Goal: Task Accomplishment & Management: Manage account settings

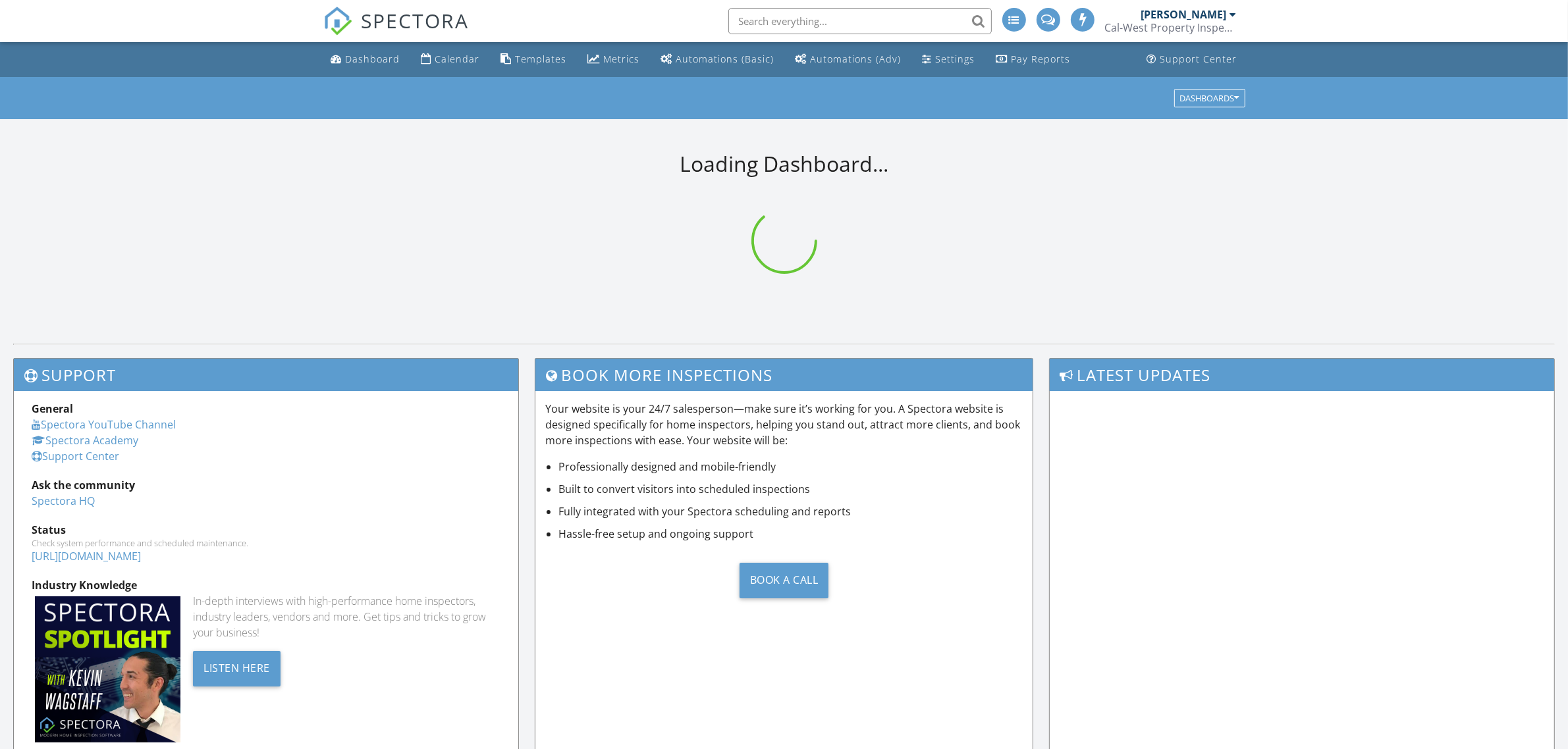
click at [766, 21] on input "text" at bounding box center [860, 21] width 263 height 26
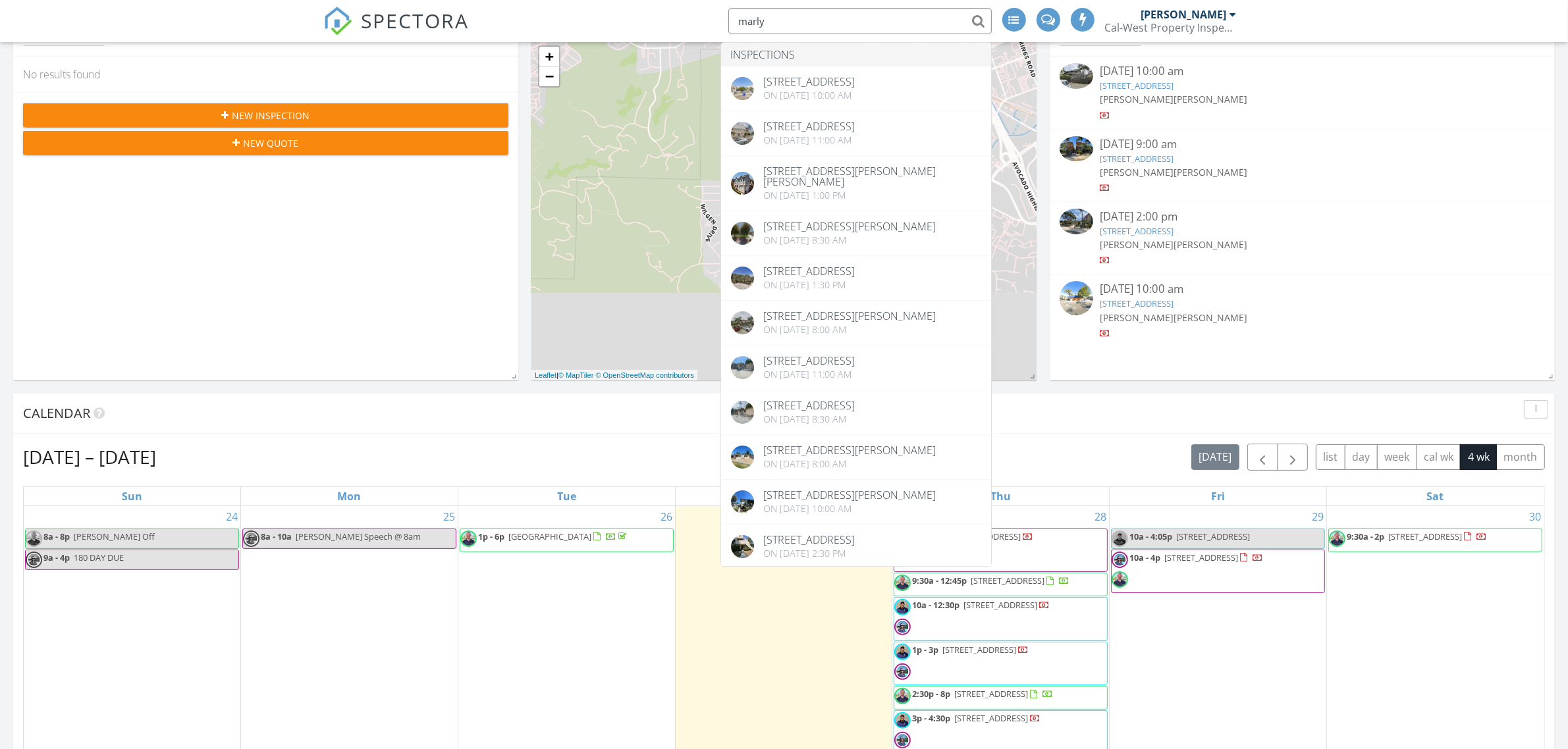
scroll to position [247, 0]
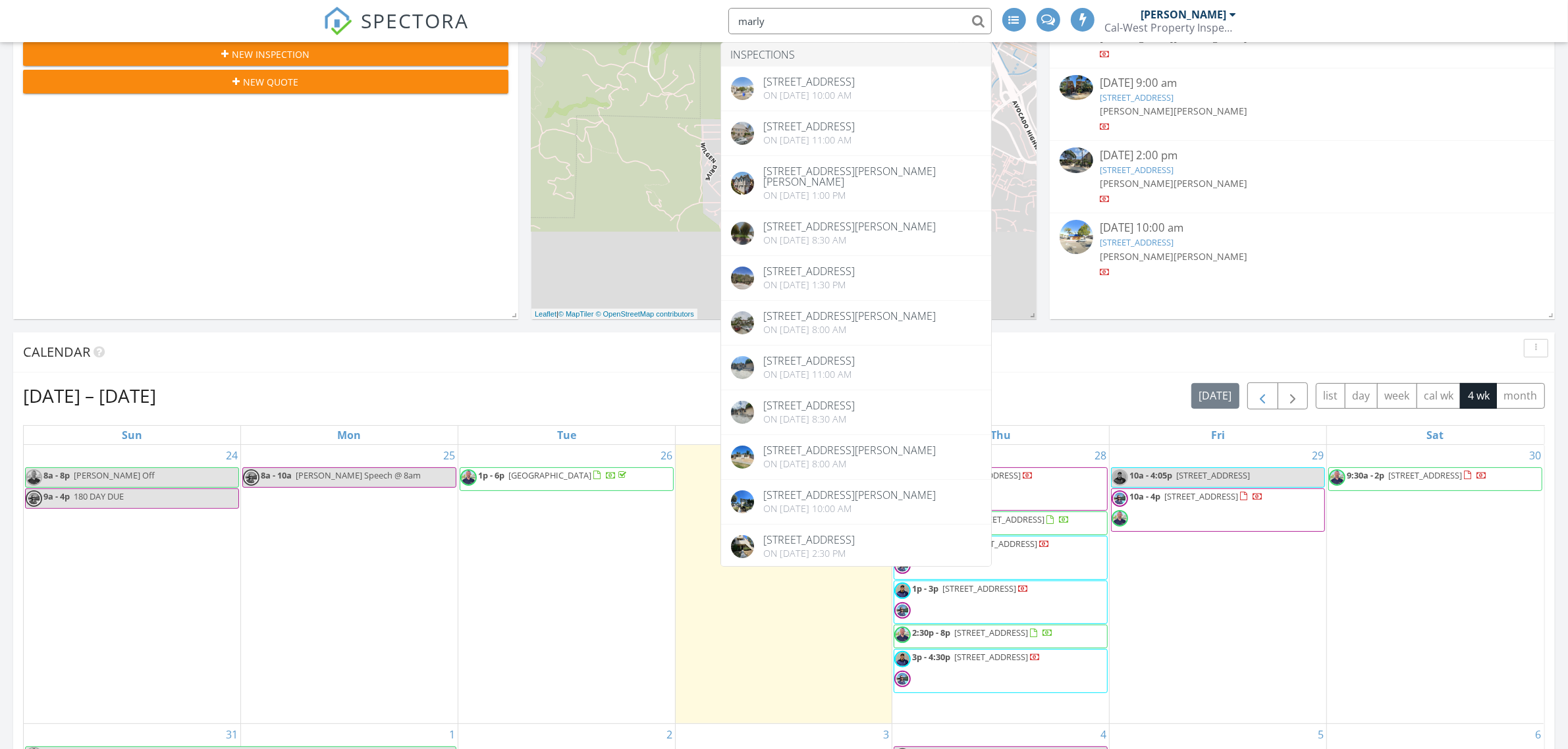
type input "marly"
click at [1254, 402] on span "button" at bounding box center [1262, 396] width 16 height 16
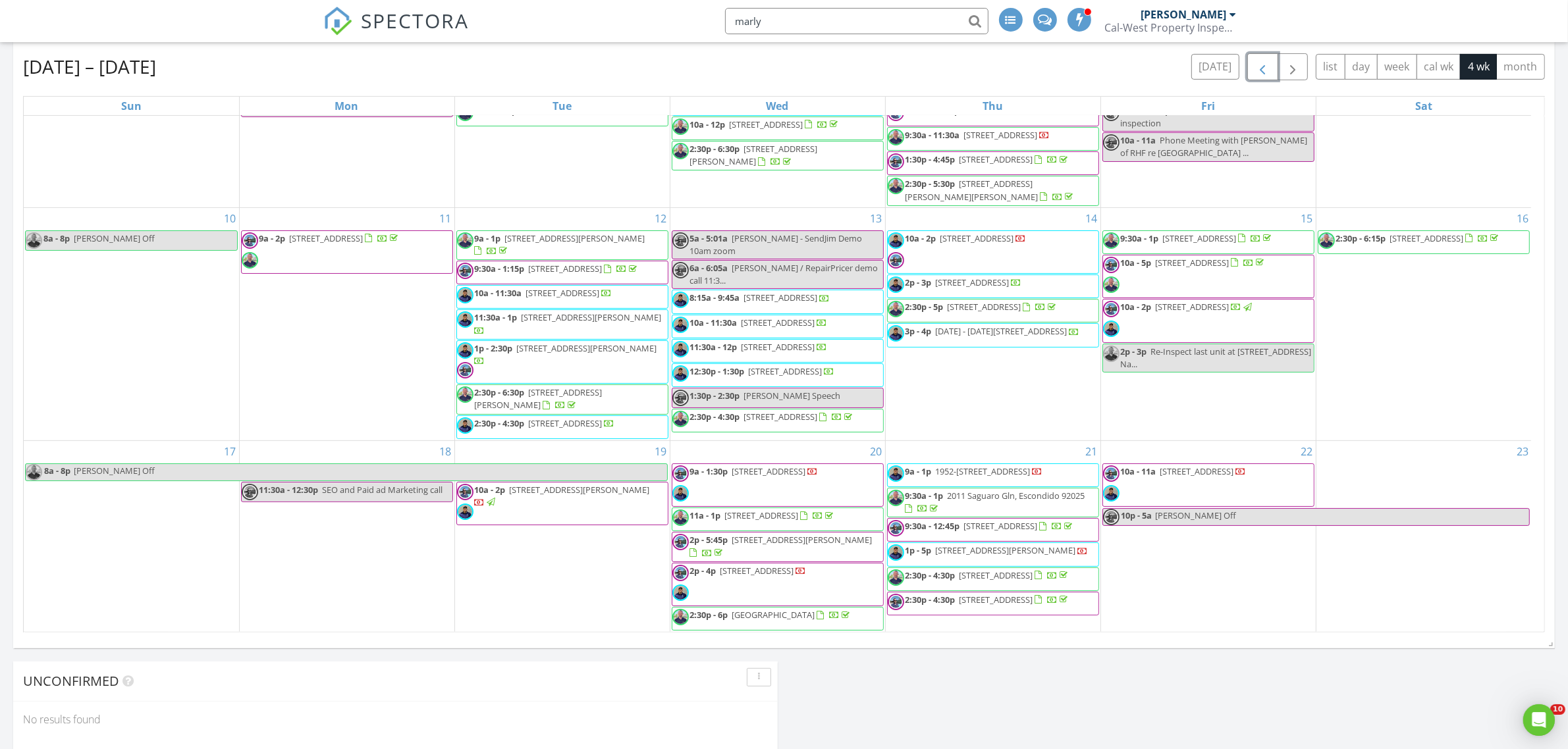
scroll to position [0, 0]
click at [575, 484] on span "1037 Decker St, El Cajon 92020" at bounding box center [579, 489] width 141 height 12
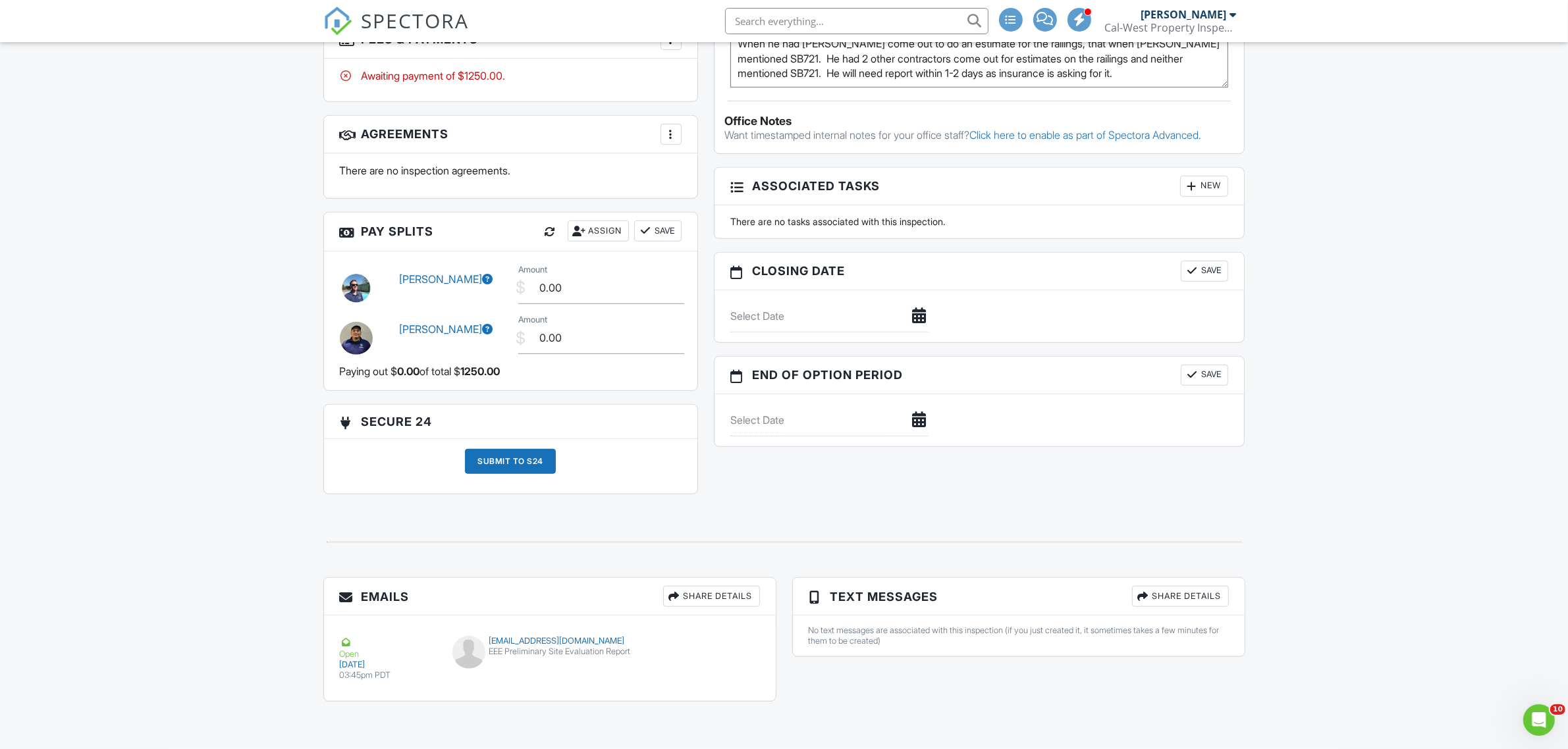
scroll to position [1085, 0]
click at [551, 652] on div "EEE Preliminary Site Evaluation Report" at bounding box center [549, 651] width 194 height 10
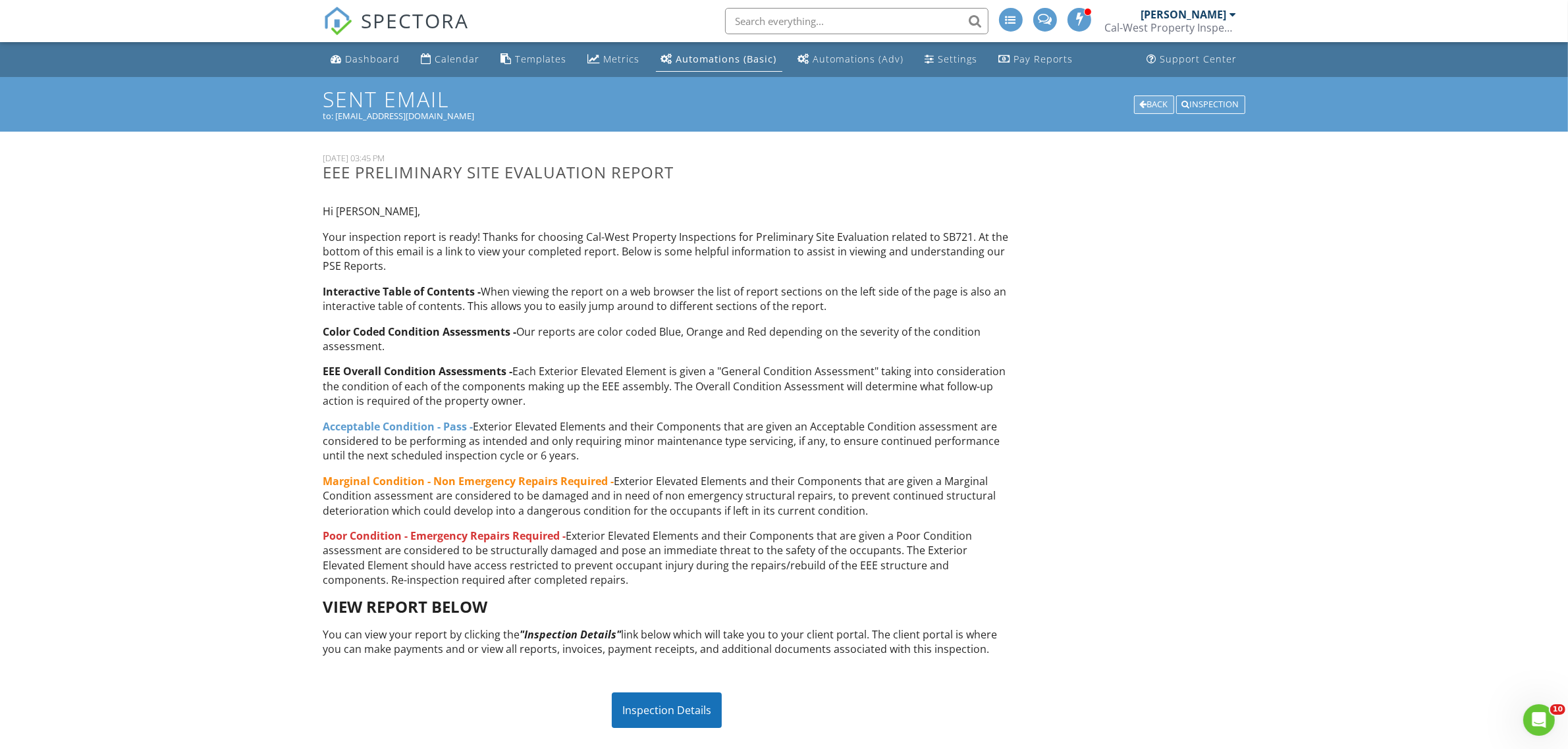
click at [1154, 107] on div "Back" at bounding box center [1154, 104] width 40 height 19
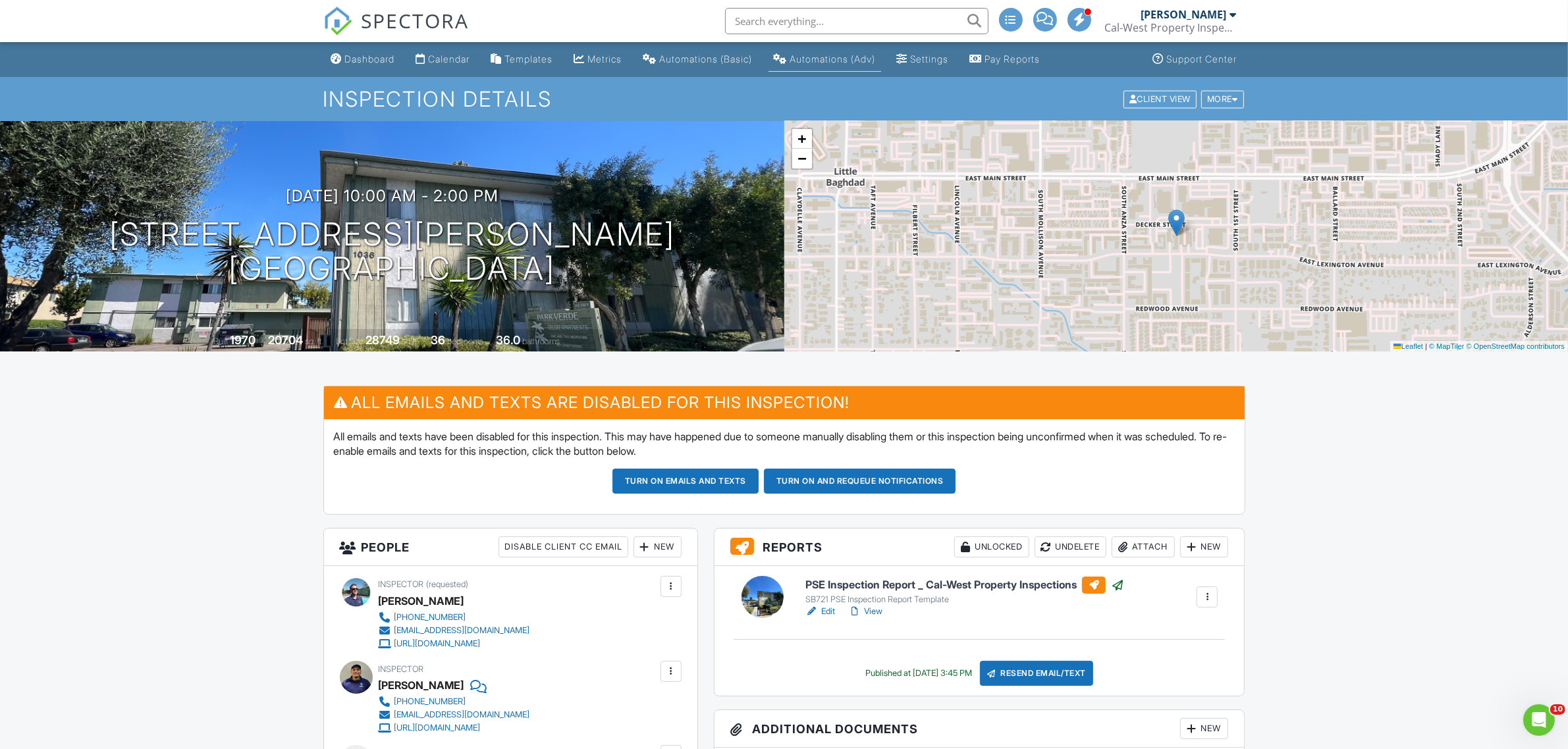
click at [844, 60] on div "Automations (Adv)" at bounding box center [832, 59] width 86 height 11
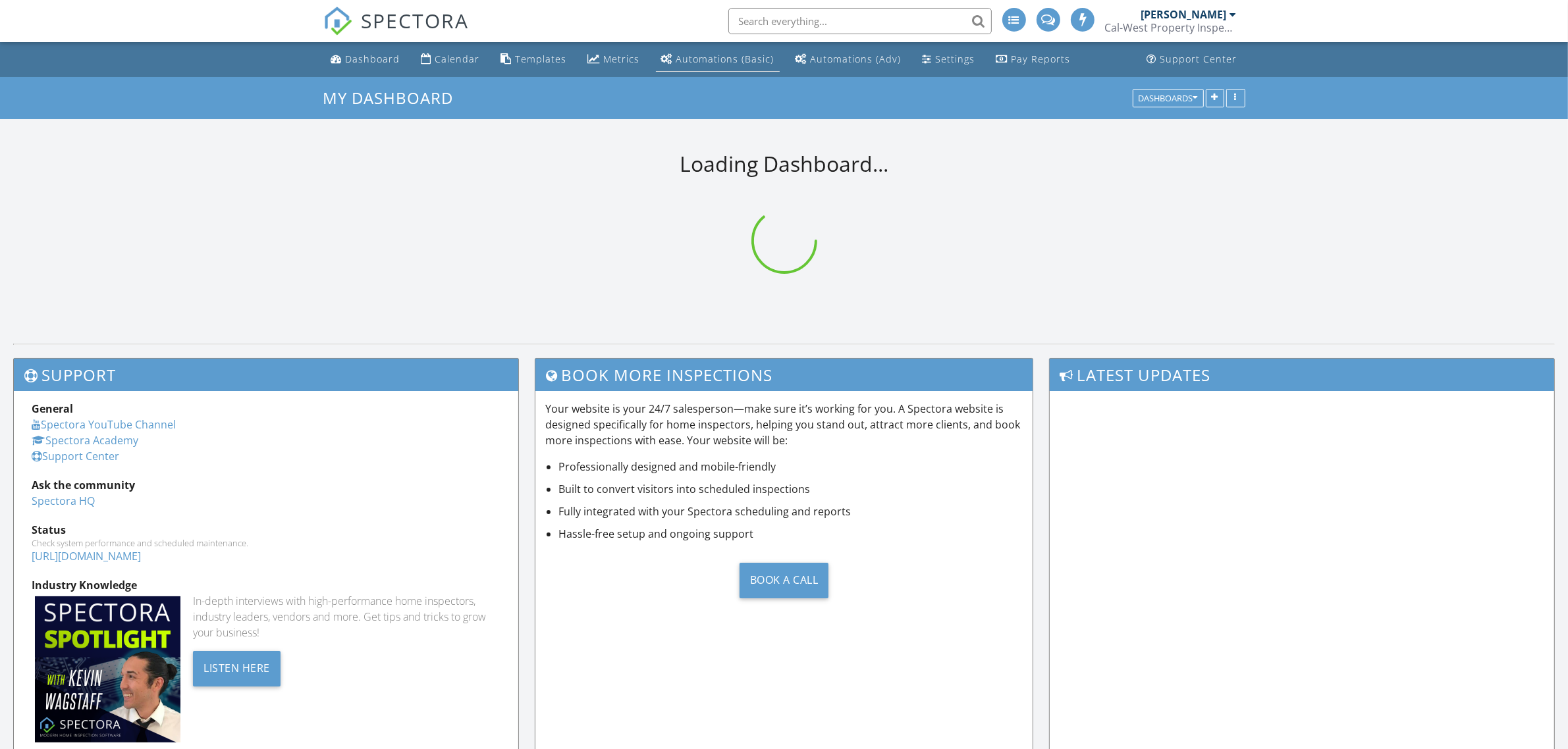
click at [723, 55] on div "Automations (Basic)" at bounding box center [725, 59] width 98 height 12
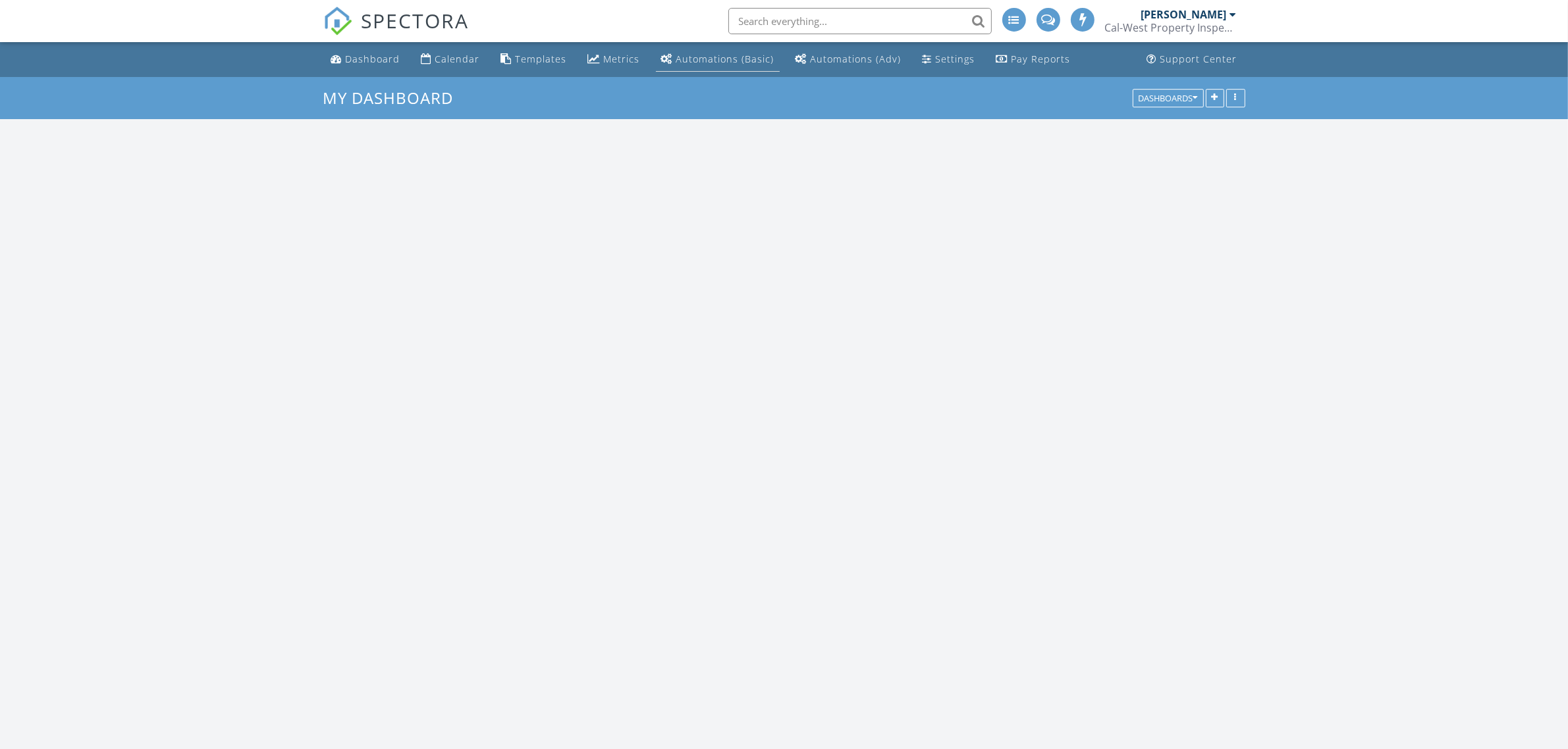
scroll to position [1223, 1593]
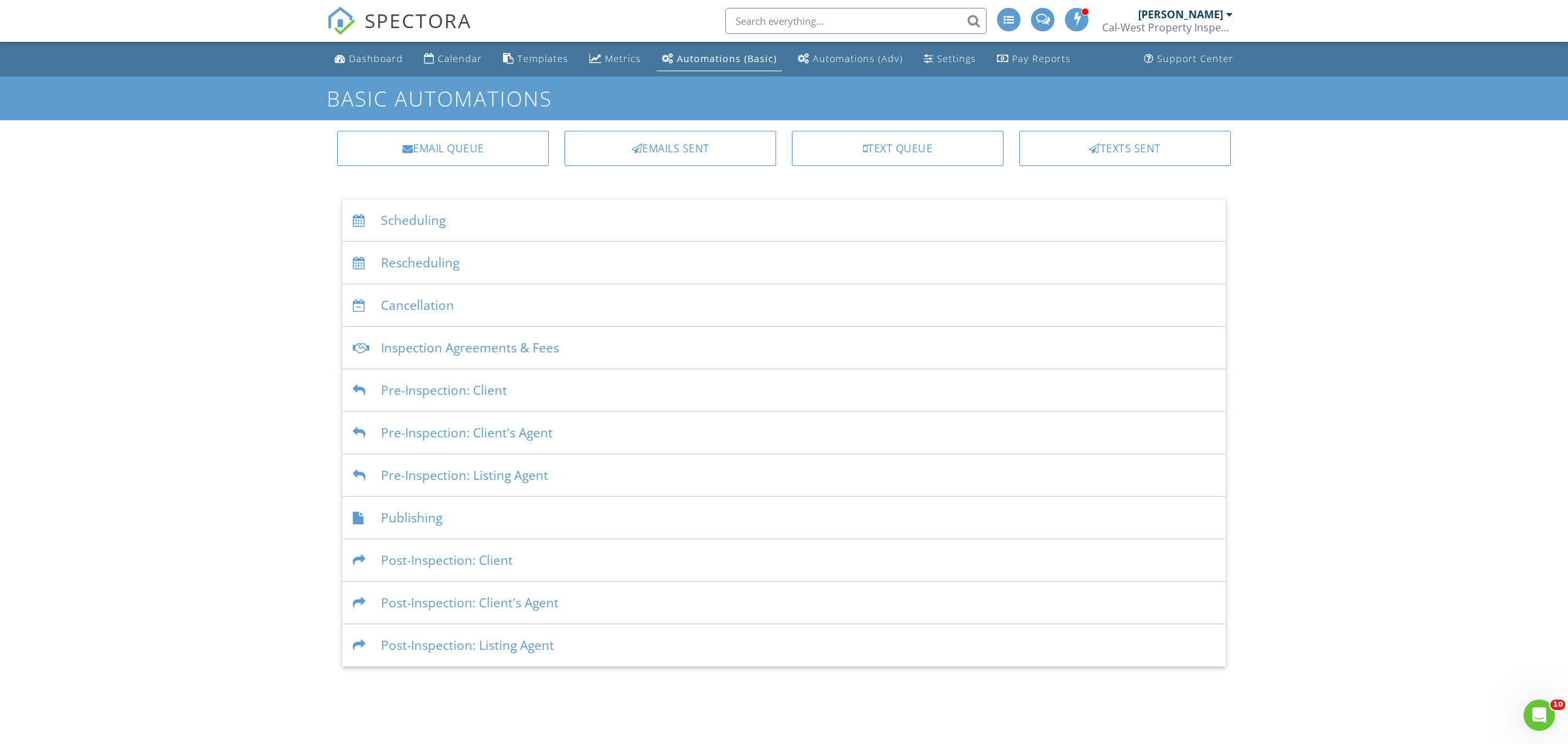
click at [419, 515] on div "Publishing" at bounding box center [784, 518] width 883 height 42
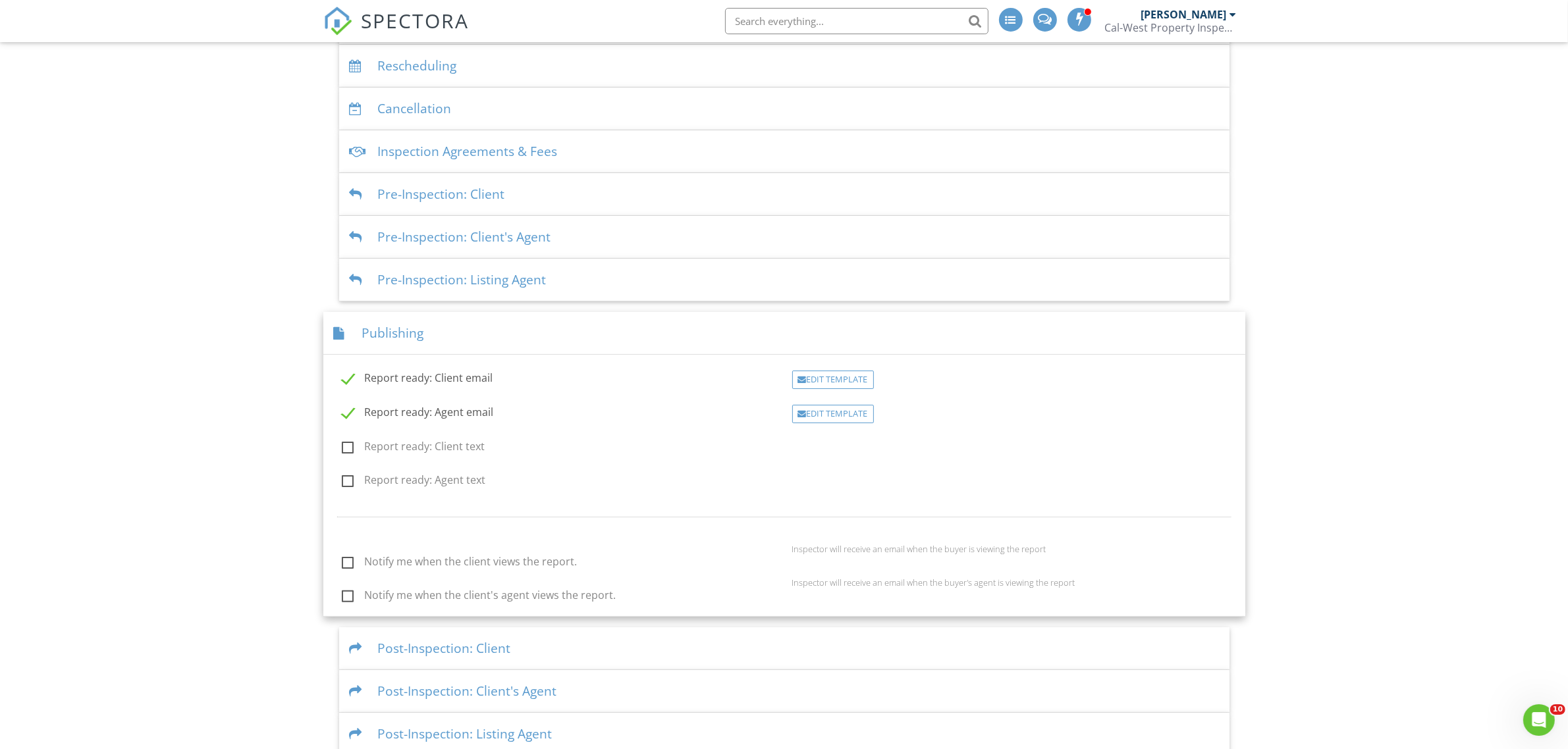
scroll to position [214, 0]
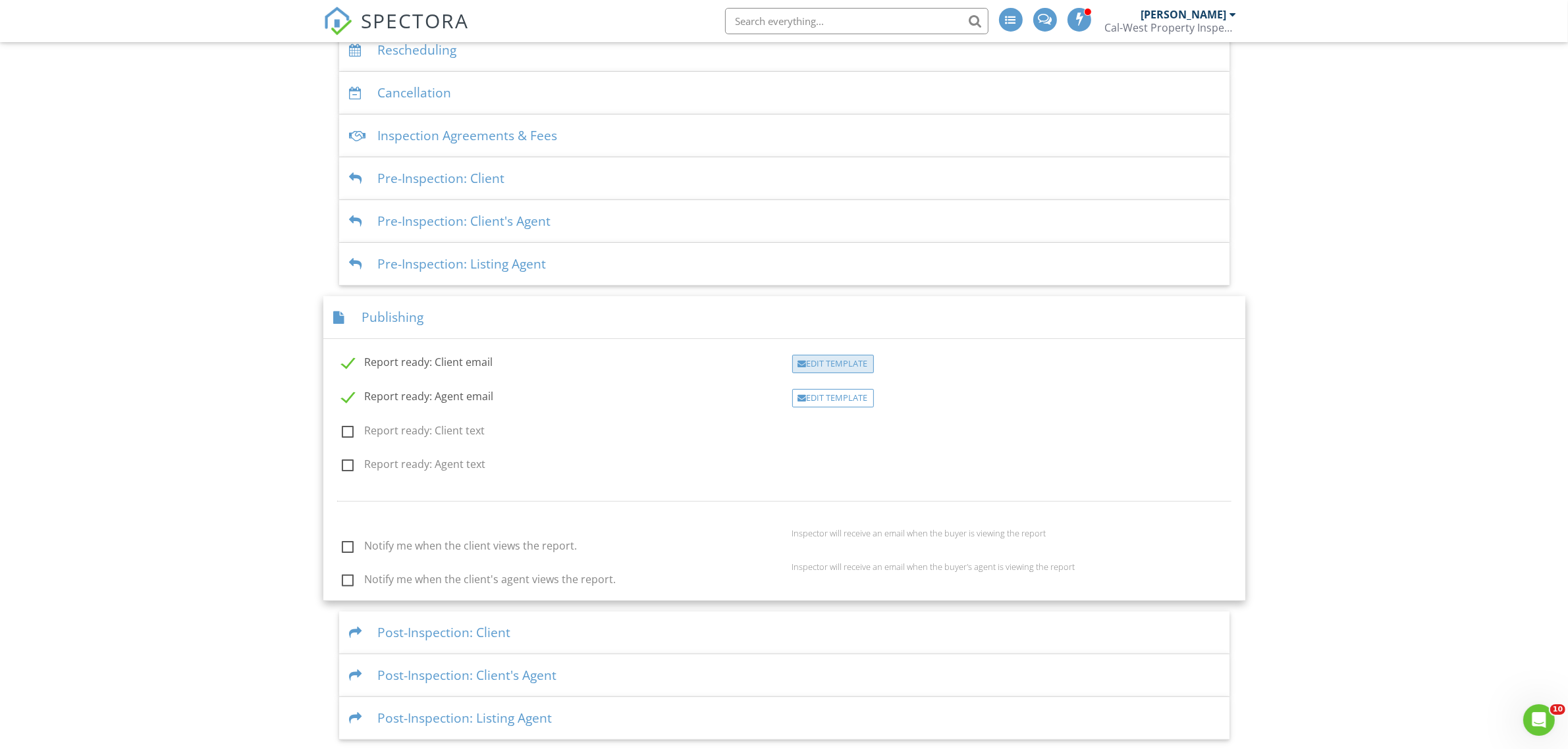
click at [835, 369] on div "Edit Template" at bounding box center [832, 364] width 82 height 19
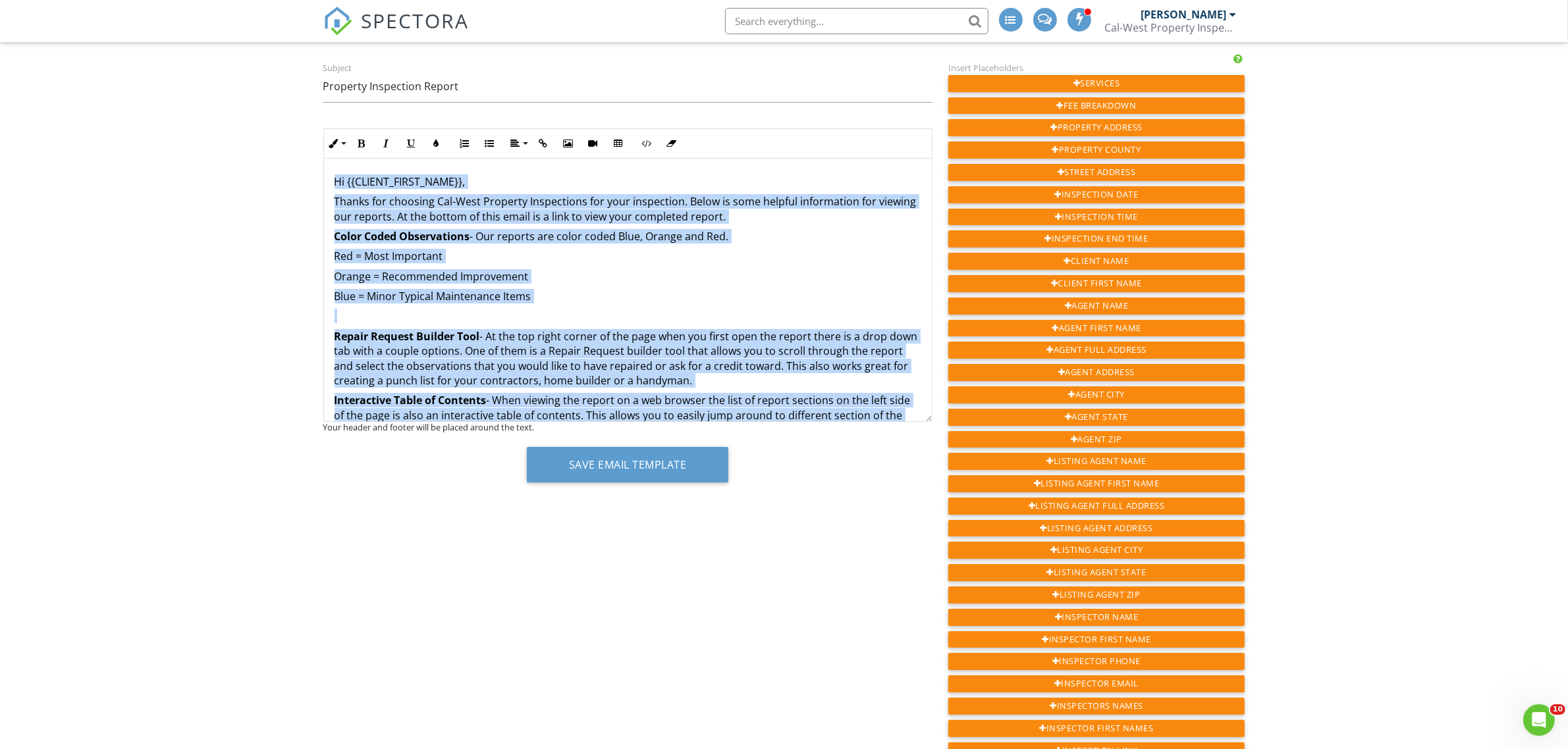
drag, startPoint x: 483, startPoint y: 404, endPoint x: 304, endPoint y: 159, distance: 303.4
click at [304, 159] on div "Dashboard Calendar Templates Metrics Automations (Basic) Automations (Adv) Sett…" at bounding box center [784, 501] width 1568 height 1083
copy div "Lo {{IPSUMD_SITAM_CONS}}, Adipis eli seddoeiu Tem-Inci Utlabore Etdoloremag ali…"
